Goal: Task Accomplishment & Management: Complete application form

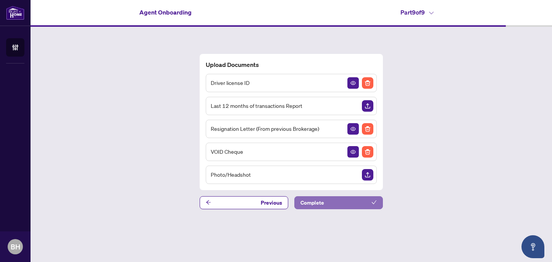
click at [333, 204] on button "Complete" at bounding box center [339, 202] width 89 height 13
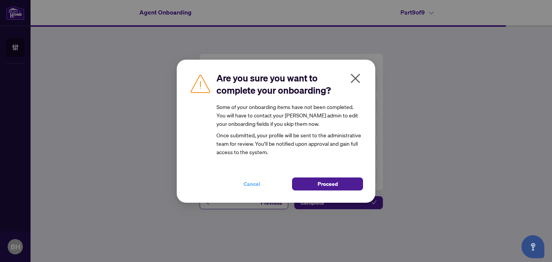
click at [252, 183] on span "Cancel" at bounding box center [252, 184] width 17 height 12
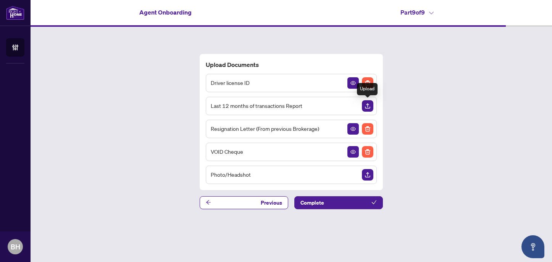
click at [367, 107] on img "Upload Document" at bounding box center [367, 105] width 11 height 11
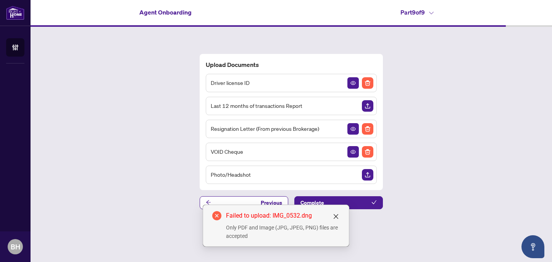
click at [306, 174] on div "Photo/Headshot" at bounding box center [291, 174] width 171 height 18
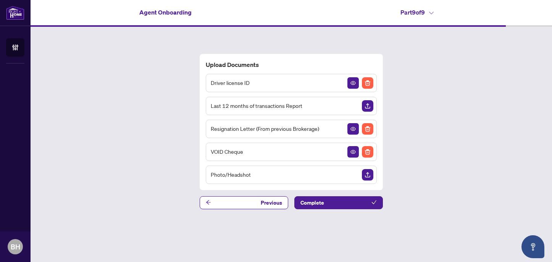
click at [257, 178] on div "Photo/Headshot" at bounding box center [291, 174] width 171 height 18
click at [367, 174] on img "Upload Document" at bounding box center [367, 174] width 11 height 11
click at [304, 205] on span "Complete" at bounding box center [313, 202] width 24 height 12
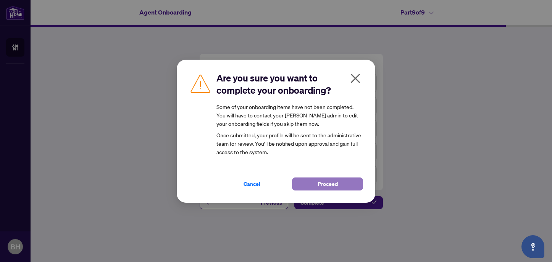
click at [332, 187] on span "Proceed" at bounding box center [328, 184] width 20 height 12
